Goal: Task Accomplishment & Management: Use online tool/utility

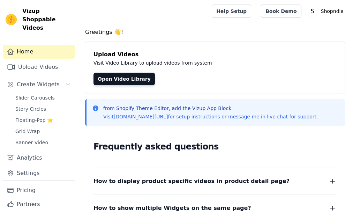
scroll to position [10, 0]
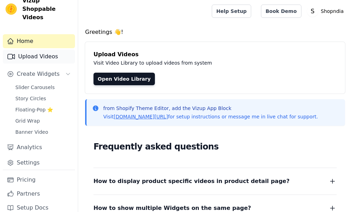
click at [29, 50] on link "Upload Videos" at bounding box center [39, 57] width 72 height 14
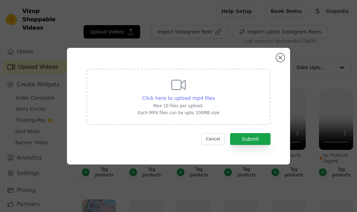
click at [158, 100] on span "Click here to upload mp4 files" at bounding box center [178, 98] width 73 height 6
click at [215, 95] on input "Click here to upload mp4 files Max 10 files per upload. Each MP4 files can be u…" at bounding box center [215, 94] width 0 height 0
click at [174, 100] on span "Click here to upload mp4 files" at bounding box center [178, 98] width 73 height 6
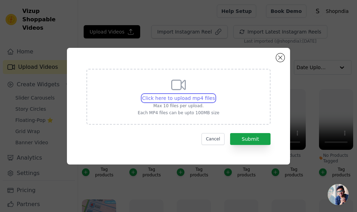
click at [215, 95] on input "Click here to upload mp4 files Max 10 files per upload. Each MP4 files can be u…" at bounding box center [215, 94] width 0 height 0
type input "C:\fakepath\Cinematics Malayalam Video 3.1.mp4"
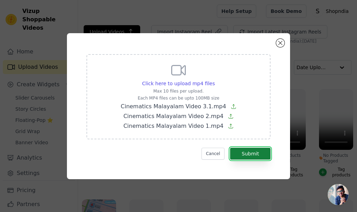
click at [251, 151] on button "Submit" at bounding box center [250, 154] width 40 height 12
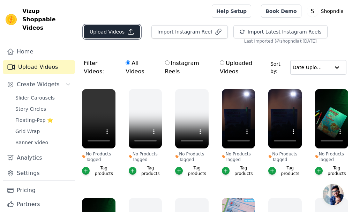
click at [113, 34] on button "Upload Videos" at bounding box center [112, 31] width 57 height 13
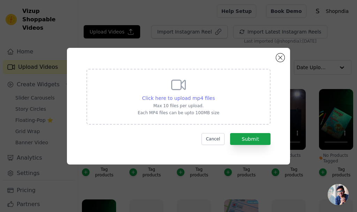
click at [173, 97] on span "Click here to upload mp4 files" at bounding box center [178, 98] width 73 height 6
click at [215, 95] on input "Click here to upload mp4 files Max 10 files per upload. Each MP4 files can be u…" at bounding box center [215, 94] width 0 height 0
type input "C:\fakepath\Cinematics Kannada Video 1.mp4"
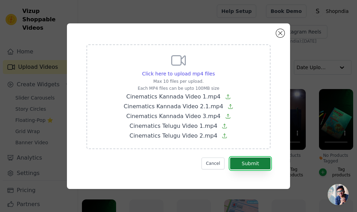
click at [252, 166] on button "Submit" at bounding box center [250, 163] width 40 height 12
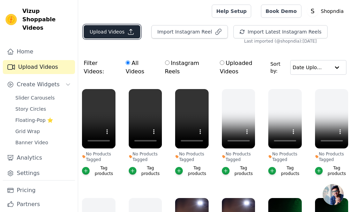
click at [103, 35] on button "Upload Videos" at bounding box center [112, 31] width 57 height 13
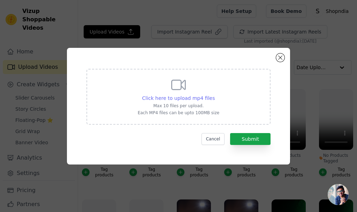
click at [185, 99] on span "Click here to upload mp4 files" at bounding box center [178, 98] width 73 height 6
click at [215, 95] on input "Click here to upload mp4 files Max 10 files per upload. Each MP4 files can be u…" at bounding box center [215, 94] width 0 height 0
type input "C:\fakepath\Cinematics Telugu Video 3.mp4"
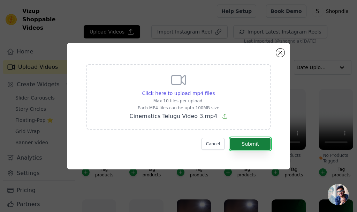
click at [241, 145] on button "Submit" at bounding box center [250, 144] width 40 height 12
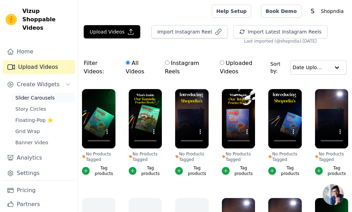
click at [21, 94] on span "Slider Carousels" at bounding box center [34, 97] width 39 height 7
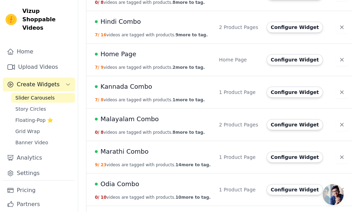
scroll to position [209, 0]
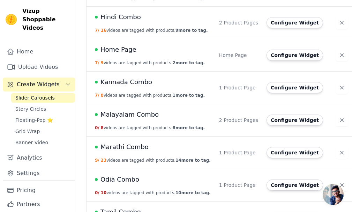
click at [120, 83] on span "Kannada Combo" at bounding box center [126, 82] width 52 height 10
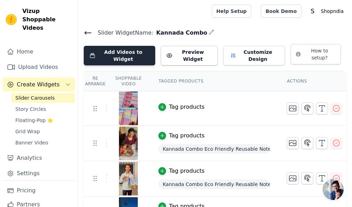
click at [114, 52] on button "Add Videos to Widget" at bounding box center [120, 56] width 72 height 20
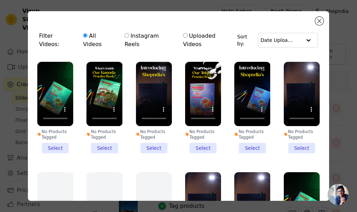
click at [52, 140] on li "No Products Tagged Select" at bounding box center [55, 107] width 36 height 91
click at [0, 0] on input "No Products Tagged Select" at bounding box center [0, 0] width 0 height 0
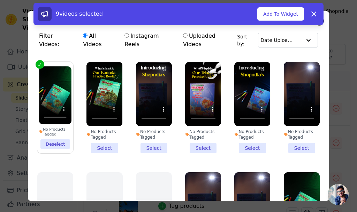
click at [104, 140] on li "No Products Tagged Select" at bounding box center [105, 107] width 36 height 91
click at [0, 0] on input "No Products Tagged Select" at bounding box center [0, 0] width 0 height 0
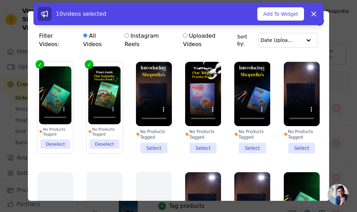
click at [148, 139] on li "No Products Tagged Select" at bounding box center [154, 107] width 36 height 91
click at [0, 0] on input "No Products Tagged Select" at bounding box center [0, 0] width 0 height 0
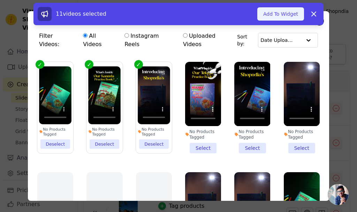
click at [281, 15] on button "Add To Widget" at bounding box center [280, 13] width 47 height 13
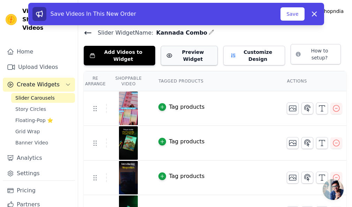
click at [186, 46] on button "Preview Widget" at bounding box center [189, 56] width 57 height 20
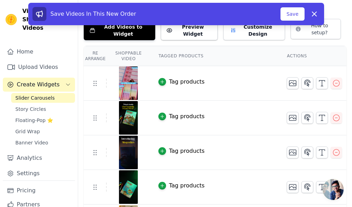
scroll to position [35, 0]
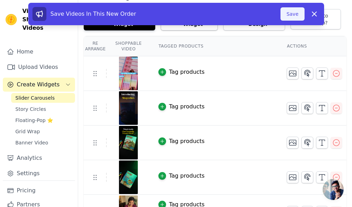
click at [288, 15] on button "Save" at bounding box center [292, 13] width 24 height 13
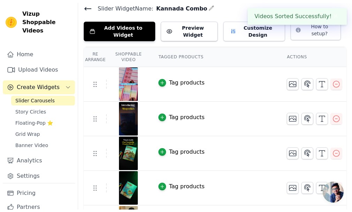
scroll to position [0, 0]
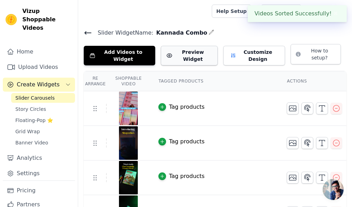
click at [182, 56] on button "Preview Widget" at bounding box center [189, 56] width 57 height 20
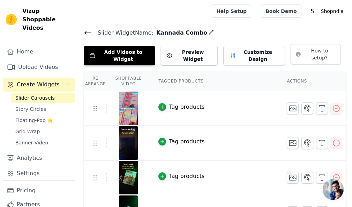
click at [89, 32] on icon at bounding box center [88, 33] width 8 height 8
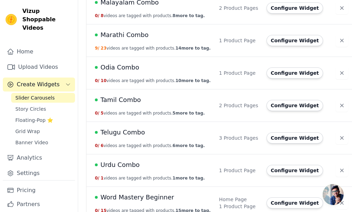
scroll to position [331, 0]
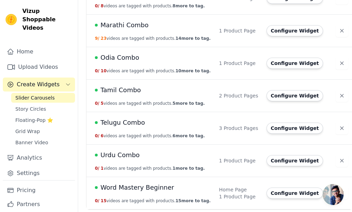
click at [126, 121] on span "Telugu Combo" at bounding box center [122, 123] width 45 height 10
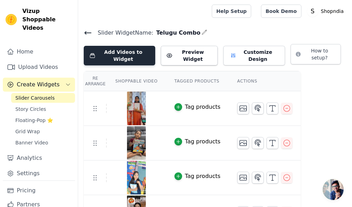
click at [108, 51] on button "Add Videos to Widget" at bounding box center [120, 56] width 72 height 20
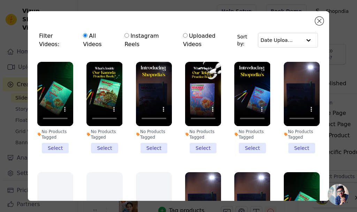
click at [199, 138] on li "No Products Tagged Select" at bounding box center [203, 107] width 36 height 91
click at [0, 0] on input "No Products Tagged Select" at bounding box center [0, 0] width 0 height 0
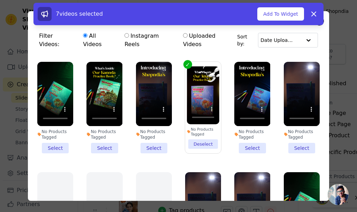
click at [254, 136] on li "No Products Tagged Select" at bounding box center [252, 107] width 36 height 91
click at [0, 0] on input "No Products Tagged Select" at bounding box center [0, 0] width 0 height 0
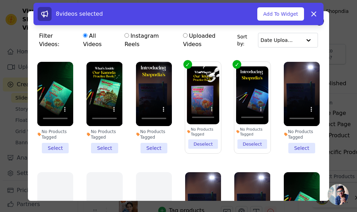
click at [299, 138] on li "No Products Tagged Select" at bounding box center [302, 107] width 36 height 91
click at [0, 0] on input "No Products Tagged Select" at bounding box center [0, 0] width 0 height 0
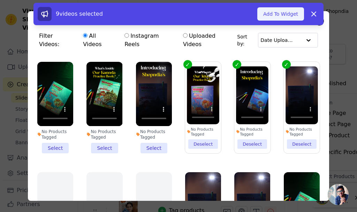
click at [286, 17] on button "Add To Widget" at bounding box center [280, 13] width 47 height 13
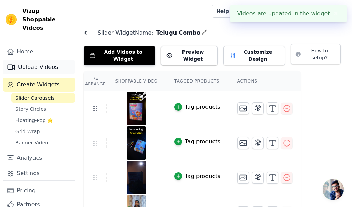
click at [22, 60] on link "Upload Videos" at bounding box center [39, 67] width 72 height 14
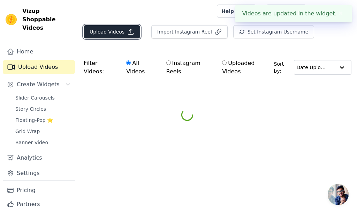
click at [104, 30] on button "Upload Videos" at bounding box center [112, 31] width 57 height 13
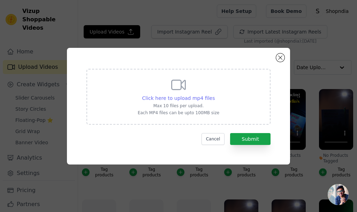
click at [179, 98] on span "Click here to upload mp4 files" at bounding box center [178, 98] width 73 height 6
click at [215, 95] on input "Click here to upload mp4 files Max 10 files per upload. Each MP4 files can be u…" at bounding box center [215, 94] width 0 height 0
type input "C:\fakepath\Telugu book web site short video1.mp4"
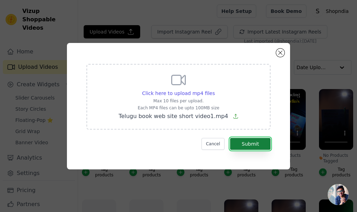
click at [260, 147] on button "Submit" at bounding box center [250, 144] width 40 height 12
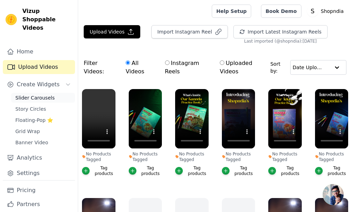
click at [36, 94] on span "Slider Carousels" at bounding box center [34, 97] width 39 height 7
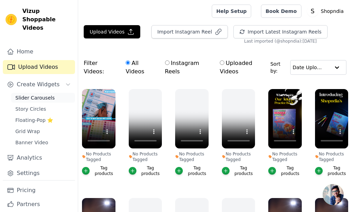
click at [43, 94] on span "Slider Carousels" at bounding box center [34, 97] width 39 height 7
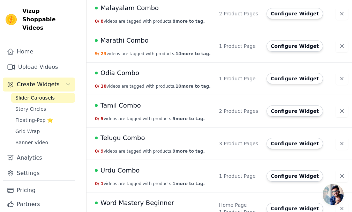
scroll to position [331, 0]
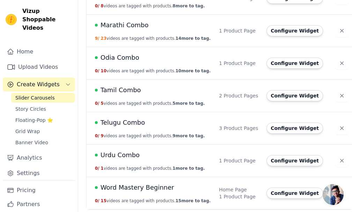
click at [129, 123] on span "Telugu Combo" at bounding box center [122, 123] width 45 height 10
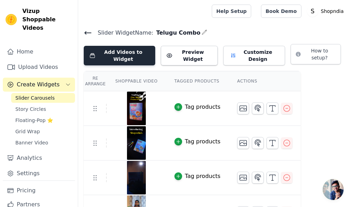
click at [130, 53] on button "Add Videos to Widget" at bounding box center [120, 56] width 72 height 20
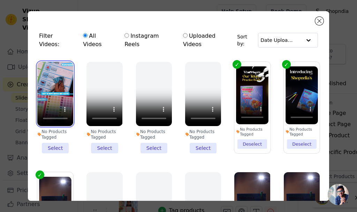
click at [59, 84] on video at bounding box center [55, 94] width 36 height 64
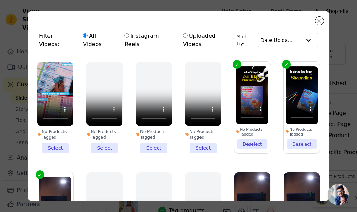
click at [48, 139] on li "No Products Tagged Select" at bounding box center [55, 107] width 36 height 91
click at [0, 0] on input "No Products Tagged Select" at bounding box center [0, 0] width 0 height 0
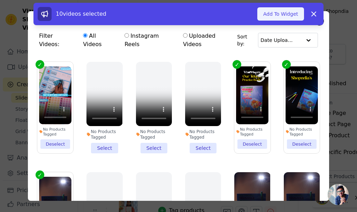
click at [281, 18] on button "Add To Widget" at bounding box center [280, 13] width 47 height 13
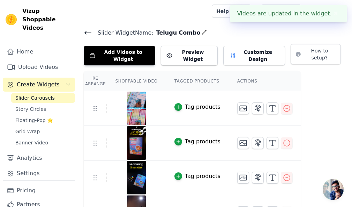
scroll to position [35, 0]
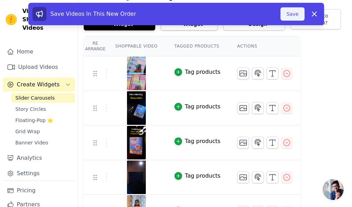
click at [296, 15] on button "Save" at bounding box center [292, 13] width 24 height 13
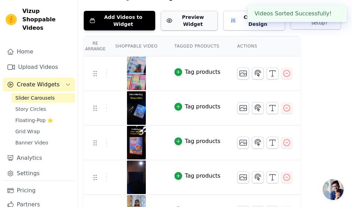
click at [193, 18] on button "Preview Widget" at bounding box center [189, 21] width 57 height 20
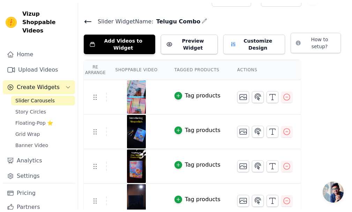
scroll to position [0, 0]
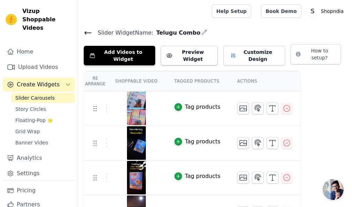
click at [87, 31] on icon at bounding box center [88, 33] width 8 height 8
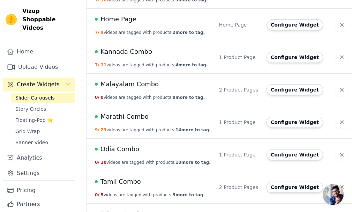
scroll to position [244, 0]
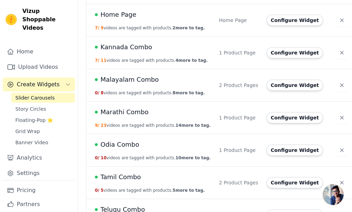
click at [123, 147] on span "Odia Combo" at bounding box center [119, 145] width 39 height 10
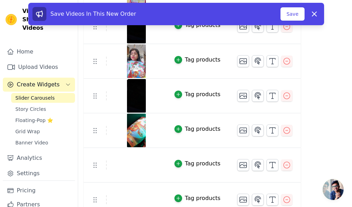
scroll to position [83, 0]
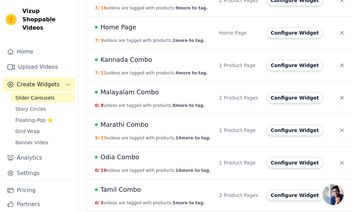
scroll to position [244, 0]
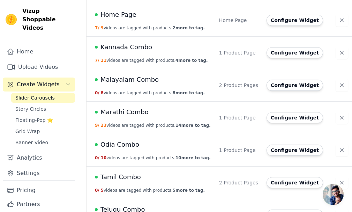
click at [107, 146] on span "Odia Combo" at bounding box center [119, 145] width 39 height 10
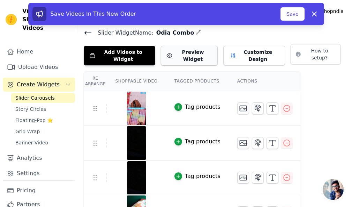
click at [198, 51] on button "Preview Widget" at bounding box center [189, 56] width 57 height 20
click at [290, 14] on button "Save" at bounding box center [292, 13] width 24 height 13
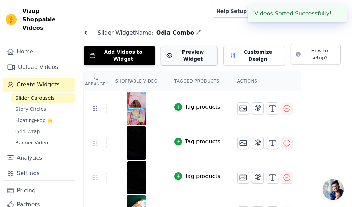
click at [181, 52] on button "Preview Widget" at bounding box center [189, 56] width 57 height 20
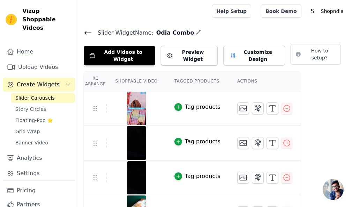
click at [87, 31] on icon at bounding box center [88, 33] width 8 height 8
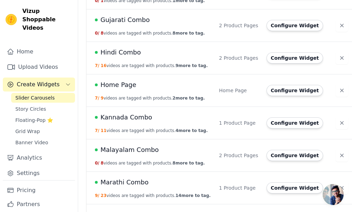
scroll to position [174, 0]
